Goal: Check status: Check status

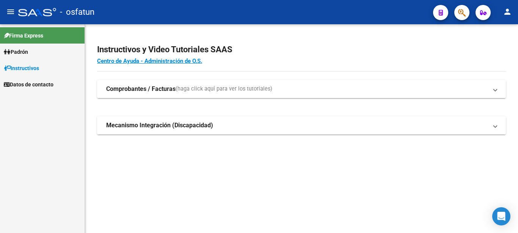
click at [39, 52] on link "Padrón" at bounding box center [42, 52] width 85 height 16
click at [45, 67] on link "Análisis Afiliado" at bounding box center [42, 68] width 85 height 16
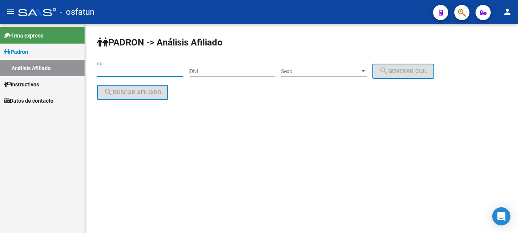
click at [116, 72] on input "CUIL" at bounding box center [140, 71] width 86 height 6
paste input "27-37637868-9"
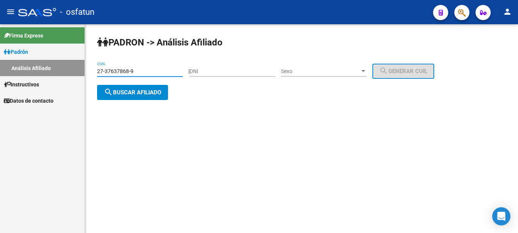
type input "27-37637868-9"
click at [160, 93] on span "search Buscar afiliado" at bounding box center [132, 92] width 57 height 7
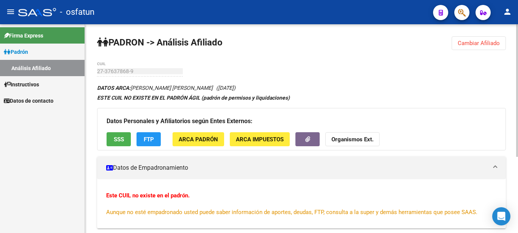
click at [348, 141] on strong "Organismos Ext." at bounding box center [352, 139] width 42 height 7
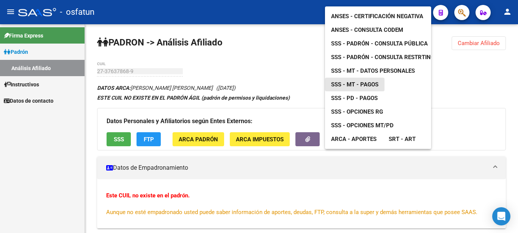
click at [360, 81] on span "SSS - MT - Pagos" at bounding box center [354, 84] width 47 height 7
